Goal: Task Accomplishment & Management: Manage account settings

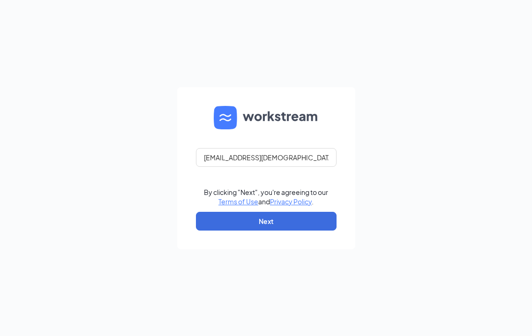
type input "[EMAIL_ADDRESS][DEMOGRAPHIC_DATA][DOMAIN_NAME]"
click at [262, 223] on button "Next" at bounding box center [266, 221] width 141 height 19
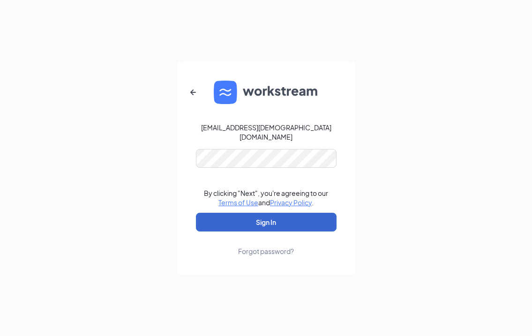
click at [266, 217] on button "Sign In" at bounding box center [266, 222] width 141 height 19
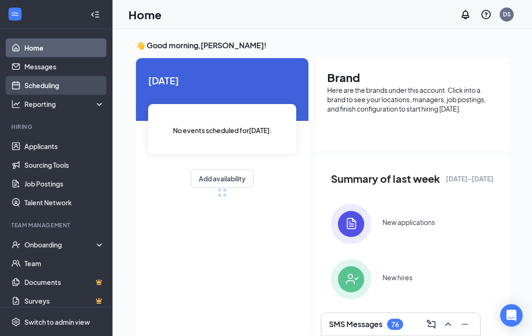
click at [56, 86] on link "Scheduling" at bounding box center [64, 85] width 80 height 19
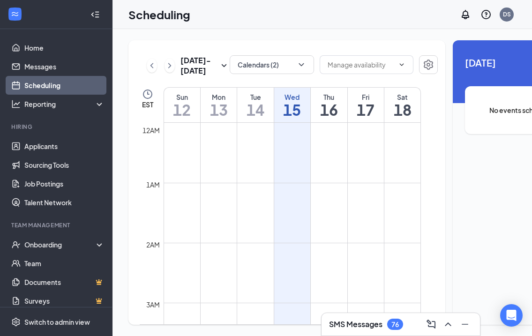
scroll to position [461, 0]
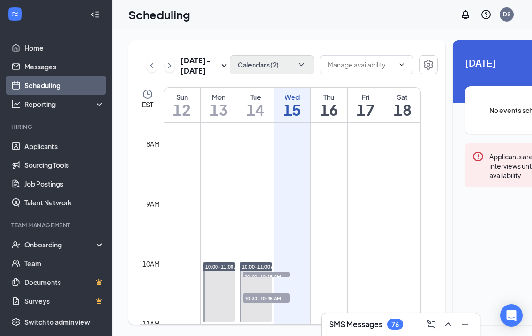
click at [251, 67] on button "Calendars (2)" at bounding box center [272, 64] width 84 height 19
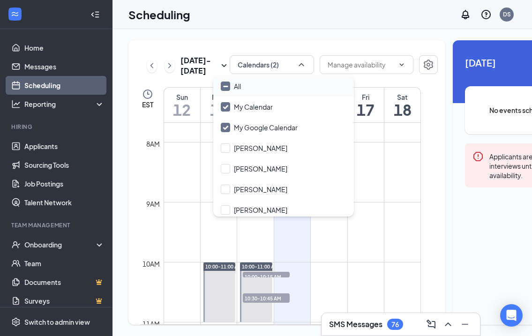
click at [247, 82] on div "All" at bounding box center [283, 86] width 141 height 21
checkbox input "true"
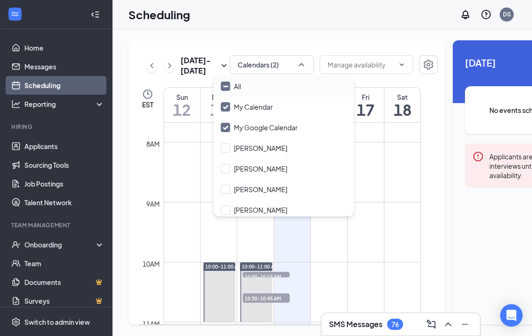
checkbox input "true"
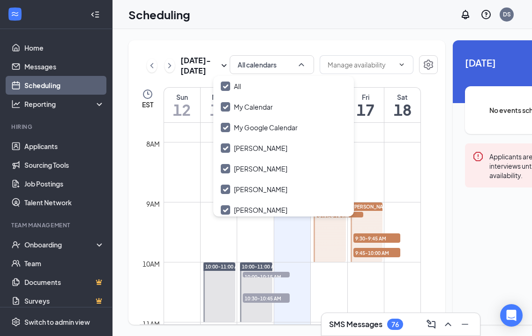
click at [245, 24] on div "Scheduling DS" at bounding box center [321, 14] width 419 height 29
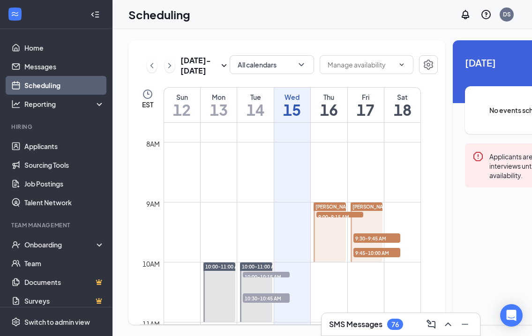
click at [322, 221] on span "9:00-9:15 AM" at bounding box center [339, 216] width 47 height 9
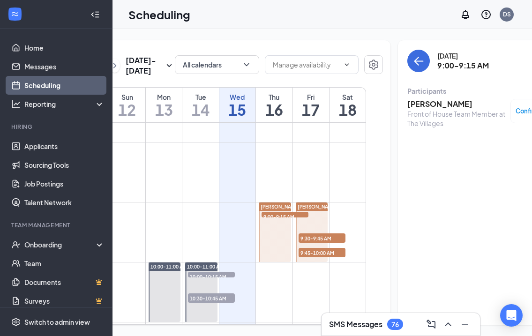
scroll to position [0, 55]
click at [320, 243] on span "9:30-9:45 AM" at bounding box center [321, 237] width 47 height 9
click at [315, 257] on span "9:45-10:00 AM" at bounding box center [321, 252] width 47 height 9
click at [419, 105] on h3 "Nyterria Killings" at bounding box center [456, 104] width 98 height 10
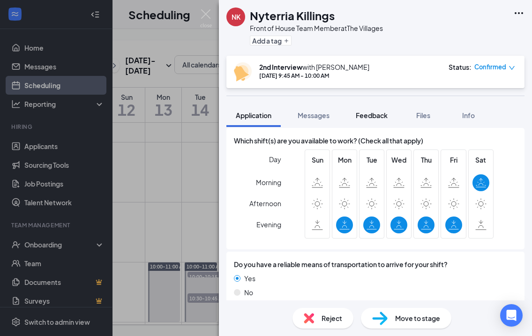
scroll to position [703, 0]
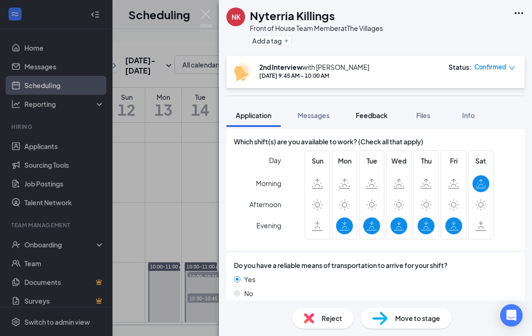
click at [375, 112] on span "Feedback" at bounding box center [372, 115] width 32 height 8
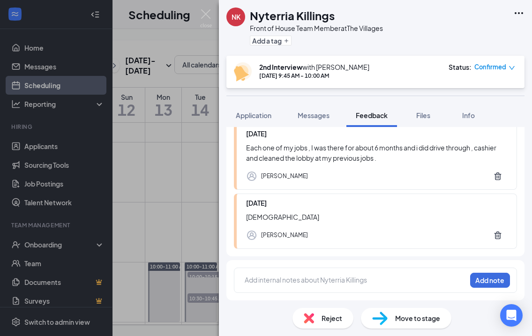
scroll to position [139, 0]
click at [206, 11] on img at bounding box center [206, 18] width 12 height 18
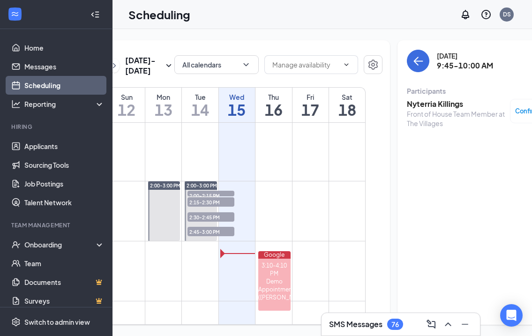
scroll to position [814, 0]
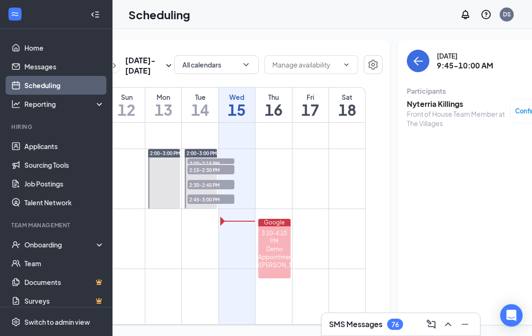
click at [205, 204] on span "2:45-3:00 PM" at bounding box center [210, 199] width 47 height 9
click at [206, 189] on span "2:30-2:45 PM" at bounding box center [210, 184] width 47 height 9
click at [206, 174] on span "2:15-2:30 PM" at bounding box center [210, 169] width 47 height 9
click at [207, 168] on span "2:00-2:15 PM" at bounding box center [210, 162] width 47 height 9
click at [209, 174] on span "2:15-2:30 PM" at bounding box center [210, 169] width 47 height 9
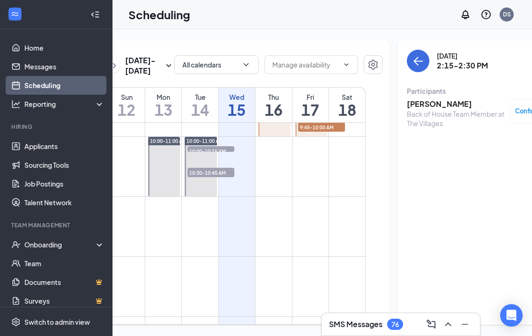
scroll to position [585, 0]
click at [207, 179] on span "10:30-10:45 AM" at bounding box center [210, 173] width 47 height 9
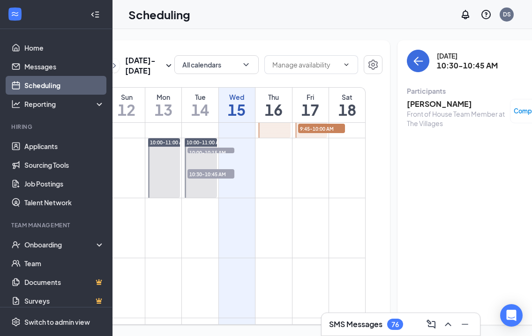
click at [210, 157] on span "10:00-10:15 AM" at bounding box center [210, 152] width 47 height 9
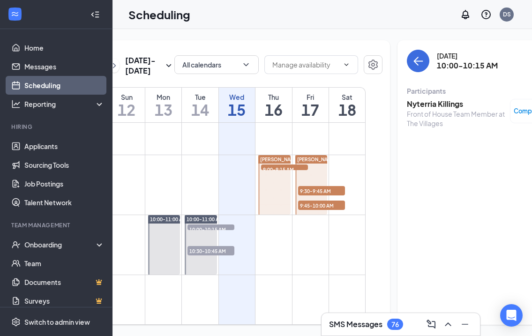
scroll to position [509, 0]
click at [305, 195] on span "9:30-9:45 AM" at bounding box center [321, 190] width 47 height 9
click at [307, 210] on span "9:45-10:00 AM" at bounding box center [321, 204] width 47 height 9
click at [271, 173] on span "9:00-9:15 AM" at bounding box center [284, 168] width 47 height 9
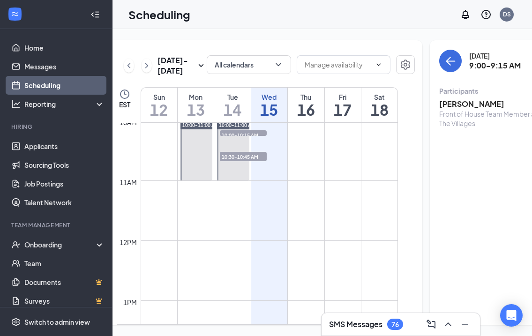
scroll to position [606, 0]
